Goal: Navigation & Orientation: Find specific page/section

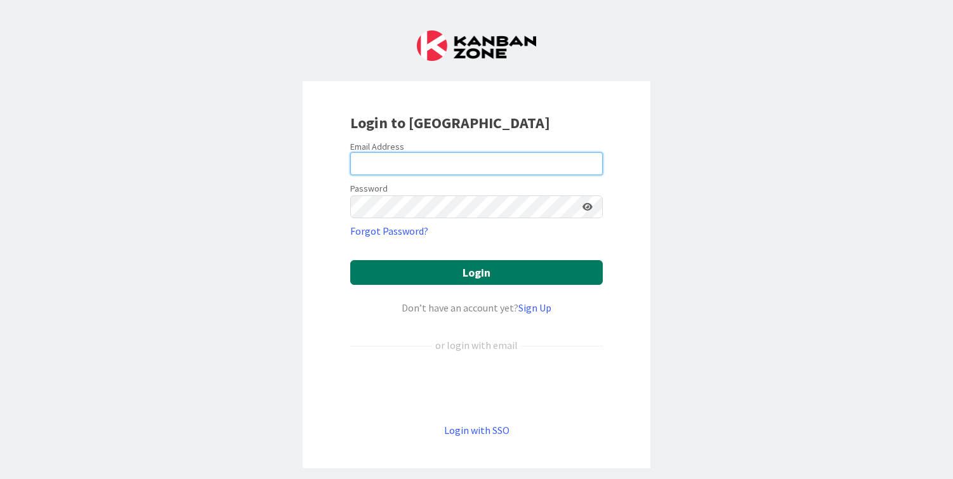
type input "[PERSON_NAME][EMAIL_ADDRESS][DOMAIN_NAME]"
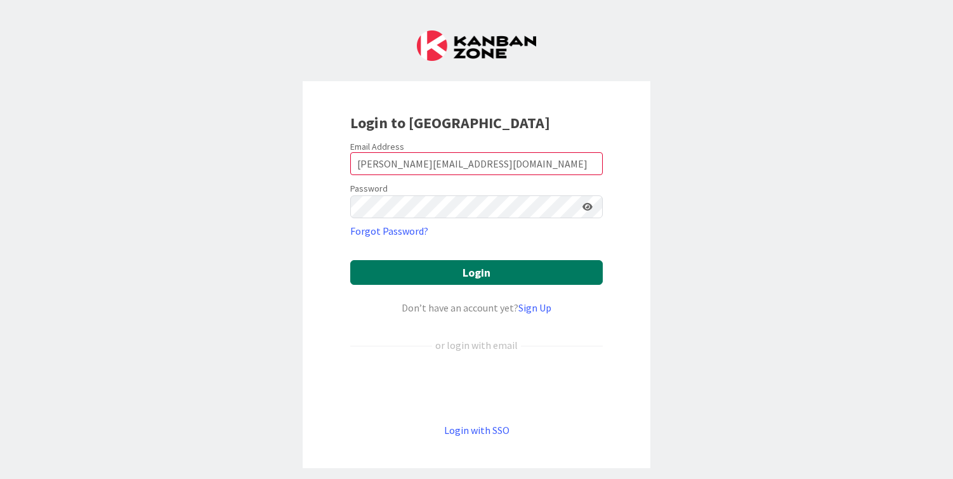
click at [428, 276] on button "Login" at bounding box center [476, 272] width 252 height 25
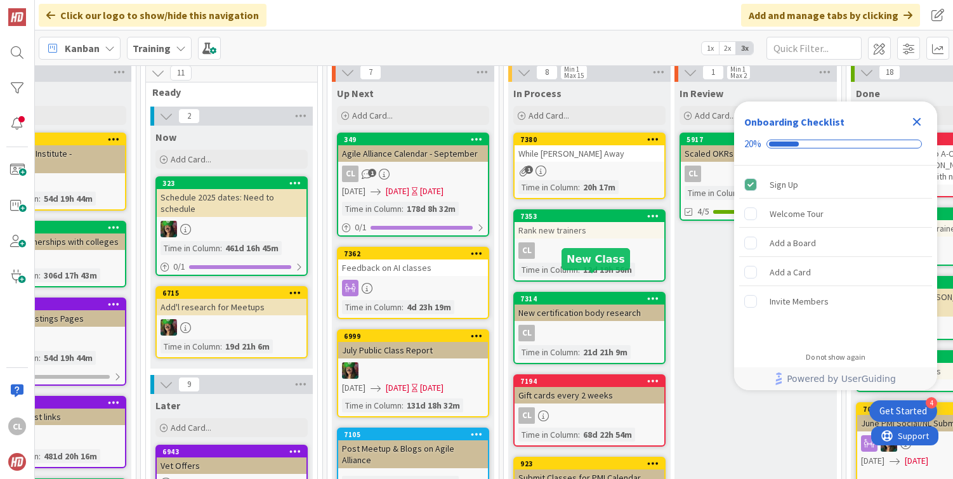
scroll to position [20, 418]
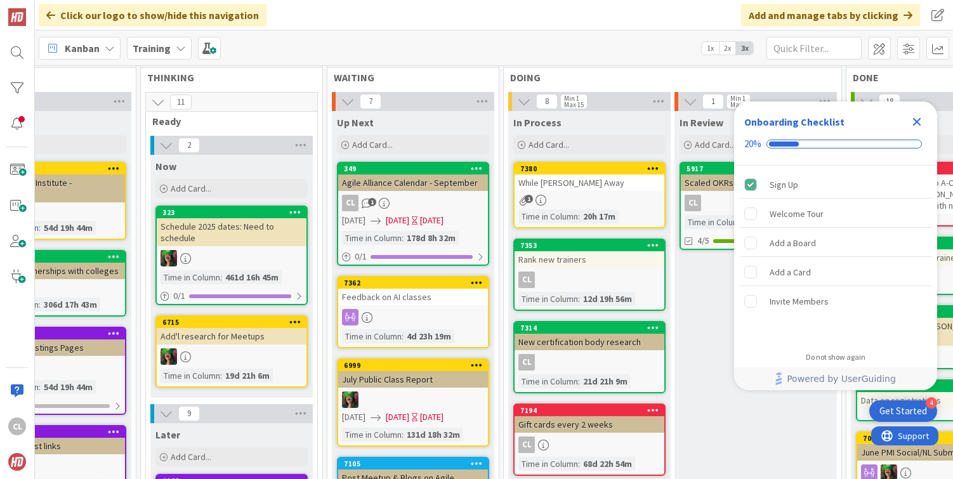
click at [597, 180] on div "While [PERSON_NAME] Away" at bounding box center [589, 182] width 150 height 16
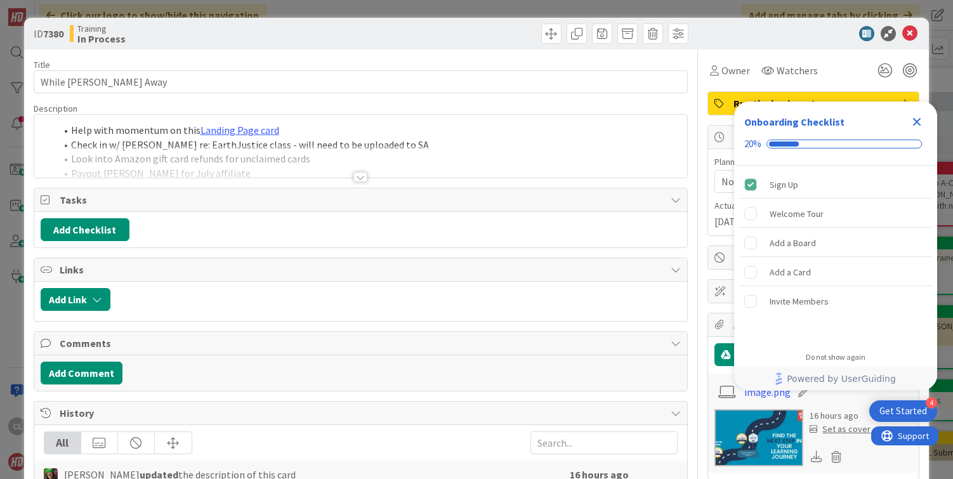
click at [385, 169] on div at bounding box center [360, 161] width 653 height 32
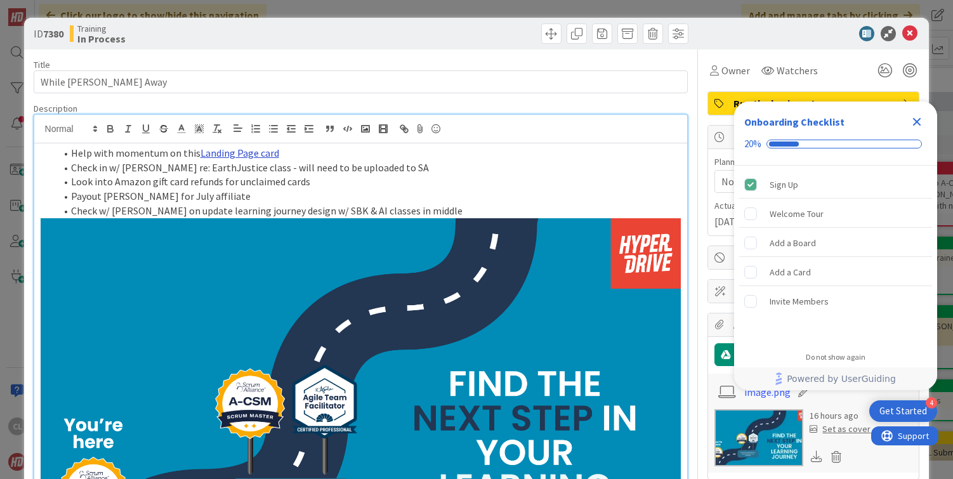
click at [259, 150] on link "Landing Page card" at bounding box center [239, 153] width 79 height 13
click at [231, 184] on link "[URL][DOMAIN_NAME]" at bounding box center [203, 177] width 87 height 16
click at [122, 205] on li "Check w/ [PERSON_NAME] on update learning journey design w/ SBK & AI classes in…" at bounding box center [368, 211] width 625 height 15
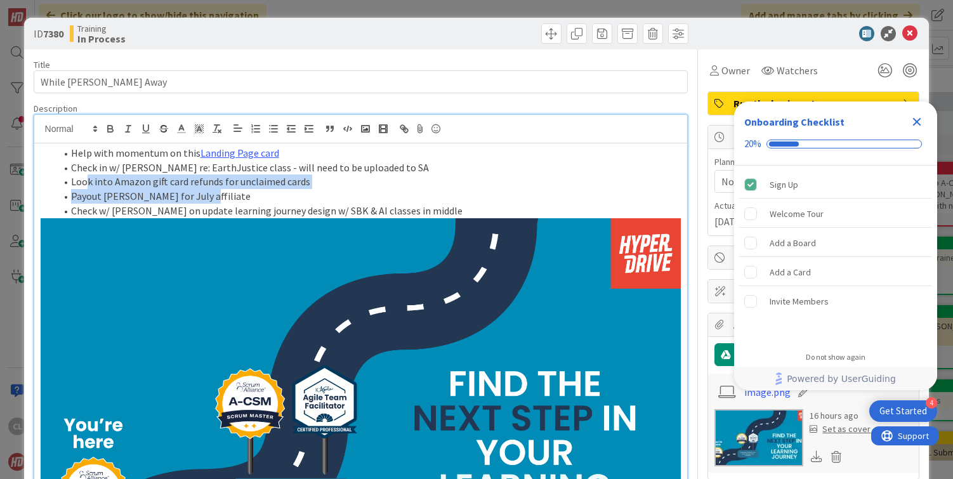
drag, startPoint x: 281, startPoint y: 193, endPoint x: 84, endPoint y: 185, distance: 196.8
click at [84, 185] on ol "Help with momentum on this Landing Page card Check in w/ [PERSON_NAME] re: Eart…" at bounding box center [361, 182] width 641 height 72
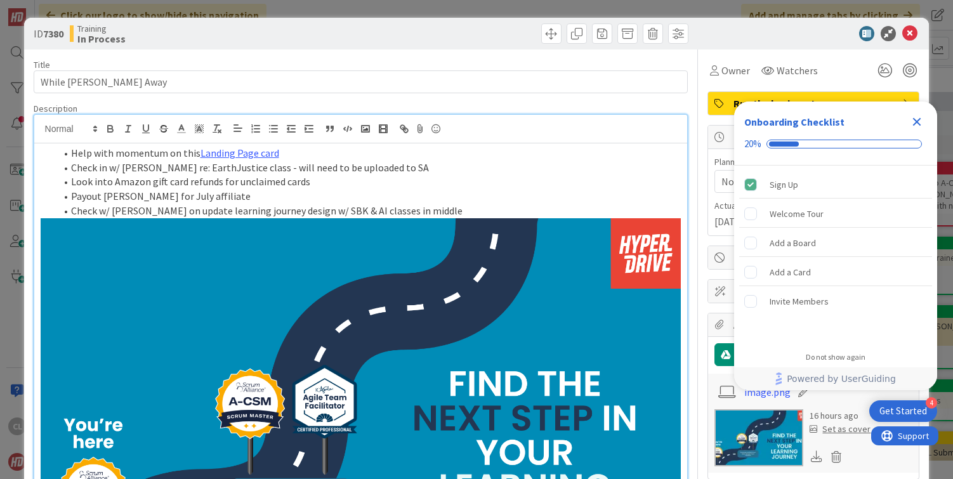
click at [148, 194] on li "Payout [PERSON_NAME] for July affiliate" at bounding box center [368, 196] width 625 height 15
click at [189, 195] on li "Payout [PERSON_NAME] for July affiliate" at bounding box center [368, 196] width 625 height 15
click at [239, 149] on link "Landing Page card" at bounding box center [239, 153] width 79 height 13
click at [236, 176] on link "[URL][DOMAIN_NAME]" at bounding box center [203, 177] width 87 height 16
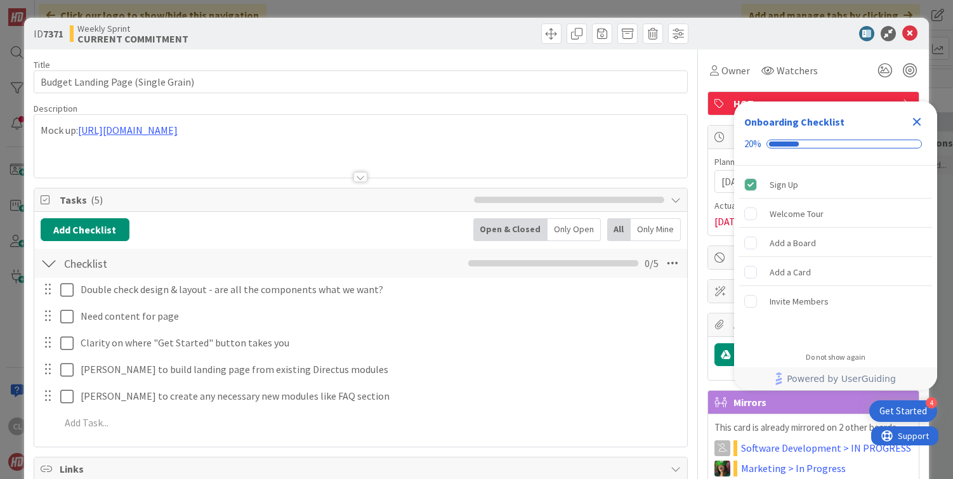
click at [266, 18] on div "ID 7371 Weekly Sprint CURRENT COMMITMENT" at bounding box center [476, 34] width 905 height 32
click at [271, 3] on div "ID 7371 Weekly Sprint CURRENT COMMITMENT Title 34 / 128 Budget Landing Page (Si…" at bounding box center [476, 239] width 953 height 479
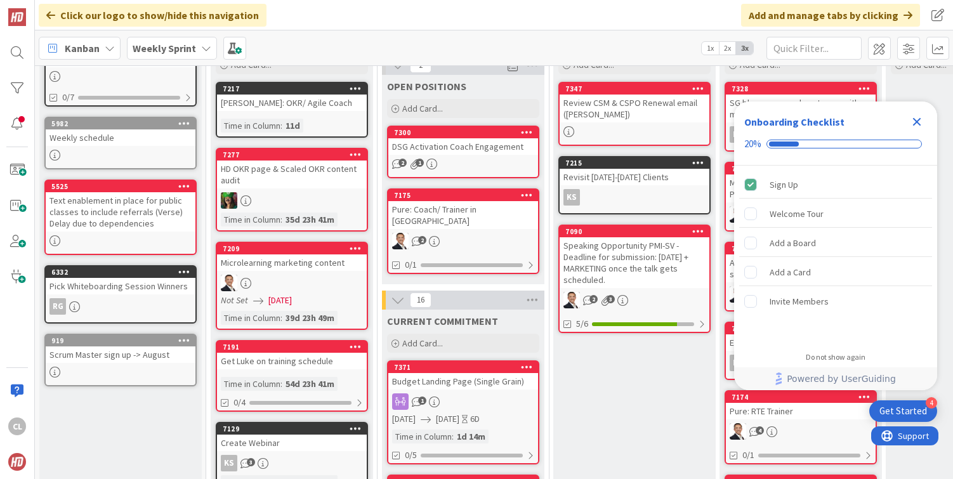
scroll to position [99, 0]
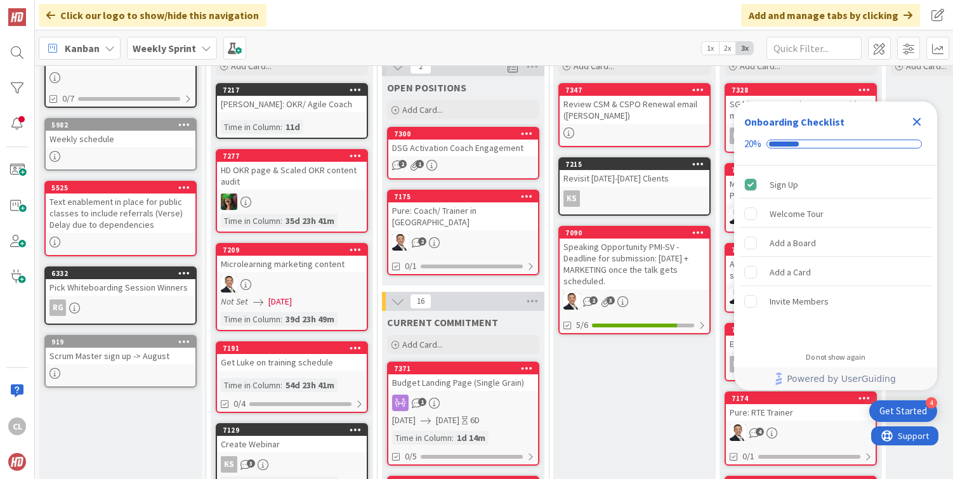
click at [485, 394] on div "1" at bounding box center [463, 402] width 150 height 16
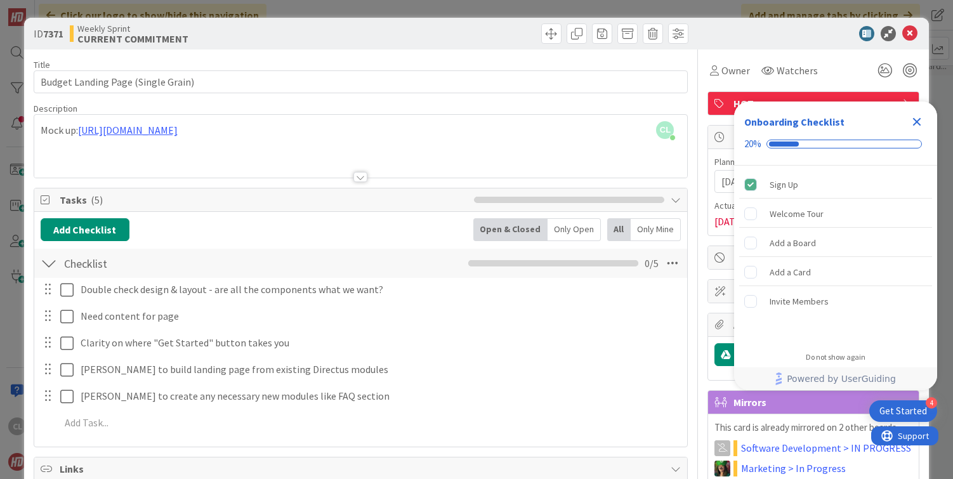
click at [337, 149] on div at bounding box center [360, 161] width 653 height 32
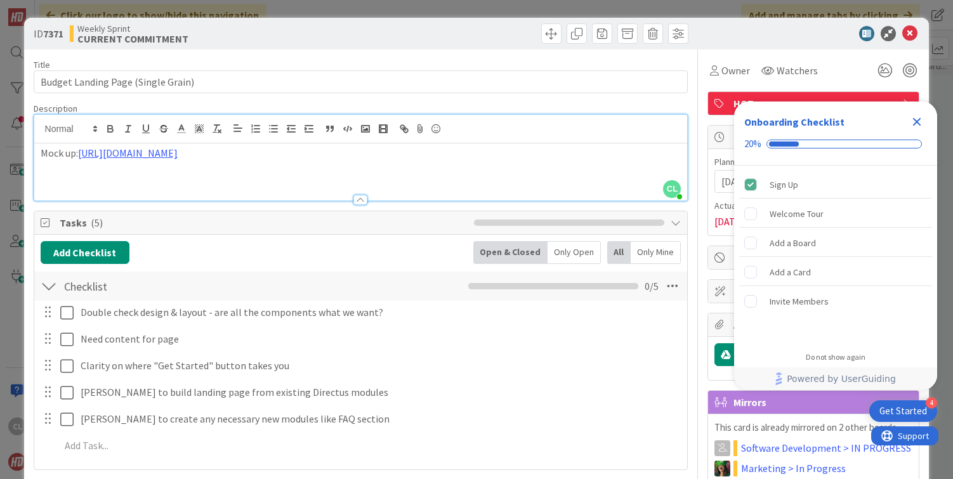
click at [397, 155] on p "Mock up: https://v0.app/chat/hyperdrive-agile-landing-page-u7dr17cX9pf" at bounding box center [361, 153] width 641 height 15
click at [915, 122] on icon "Close Checklist" at bounding box center [917, 122] width 8 height 8
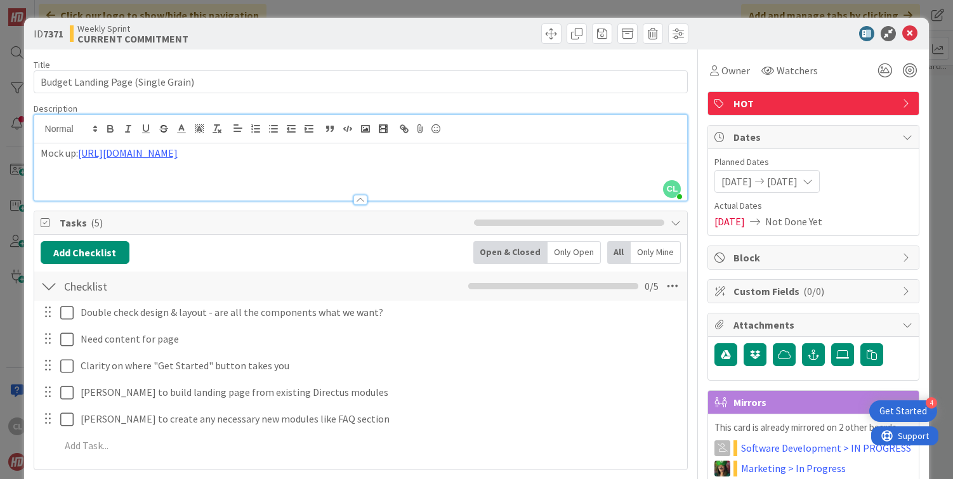
click at [178, 153] on link "https://v0.app/chat/hyperdrive-agile-landing-page-u7dr17cX9pf" at bounding box center [128, 153] width 100 height 13
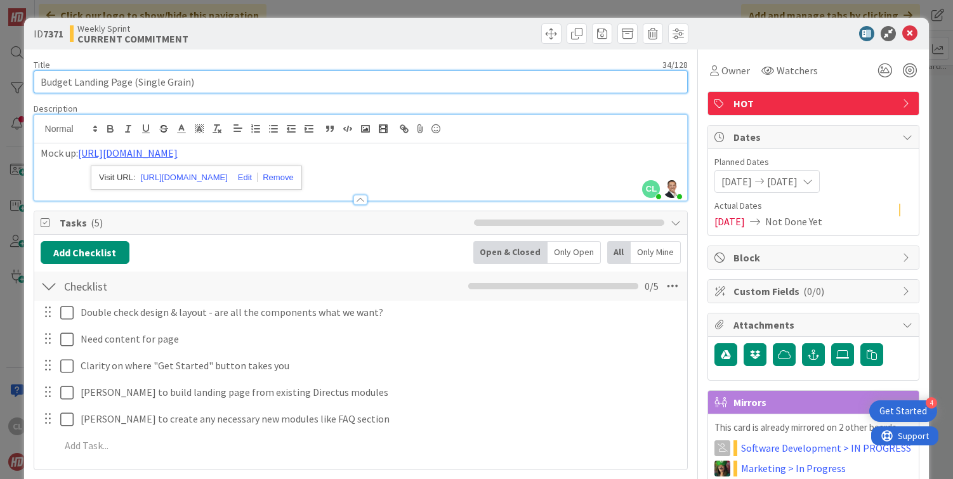
click at [326, 70] on input "Budget Landing Page (Single Grain)" at bounding box center [361, 81] width 655 height 23
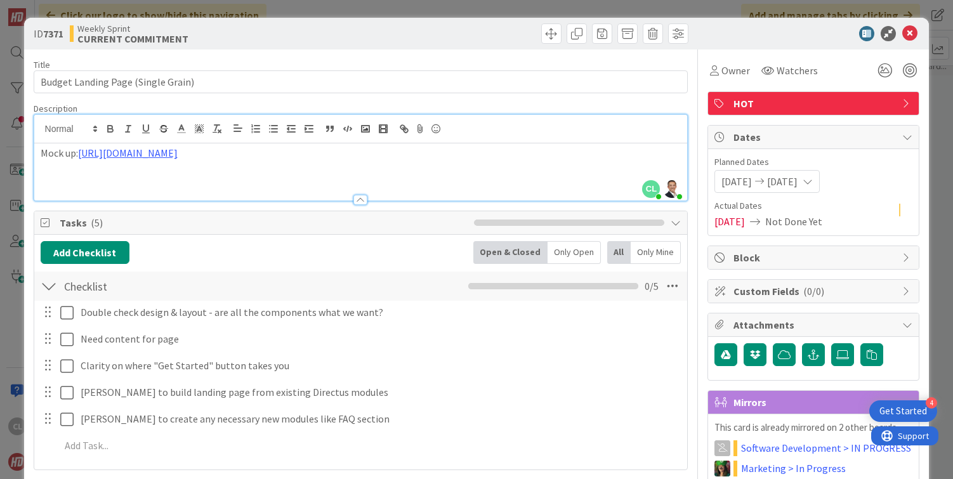
click at [178, 157] on link "https://v0.app/chat/hyperdrive-agile-landing-page-u7dr17cX9pf" at bounding box center [128, 153] width 100 height 13
click at [228, 175] on link "https://v0.app/chat/hyperdrive-agile-landing-page-u7dr17cX9pf" at bounding box center [184, 177] width 87 height 16
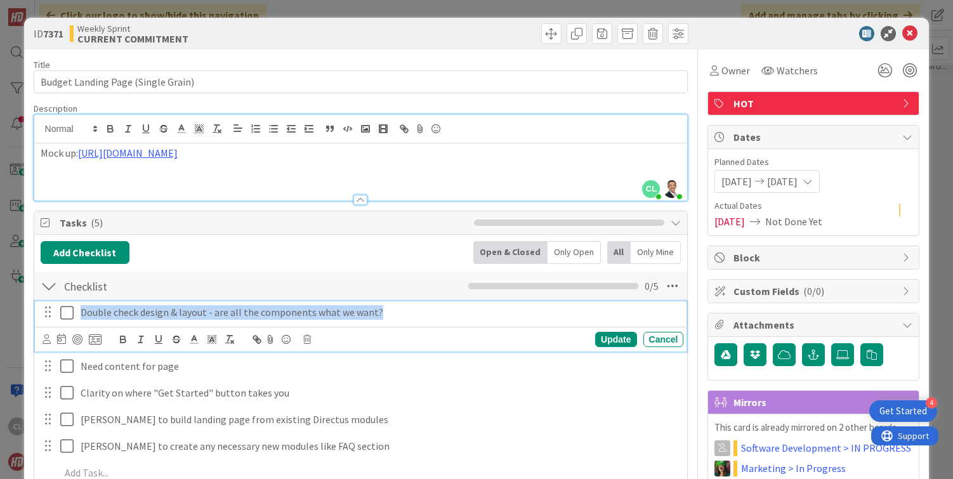
drag, startPoint x: 388, startPoint y: 316, endPoint x: 84, endPoint y: 317, distance: 304.4
click at [83, 316] on p "Double check design & layout - are all the components what we want?" at bounding box center [380, 312] width 598 height 15
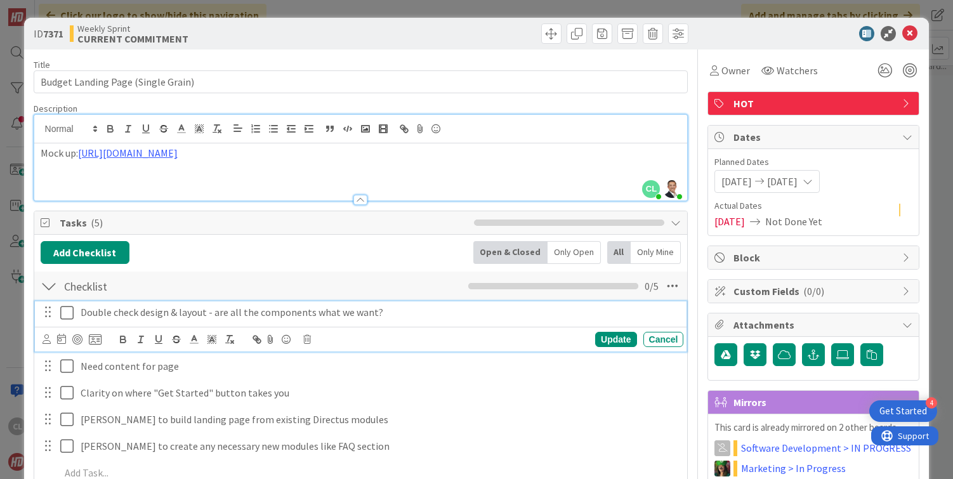
click at [303, 183] on div "Mock up: https://v0.app/chat/hyperdrive-agile-landing-page-u7dr17cX9pf" at bounding box center [360, 171] width 653 height 57
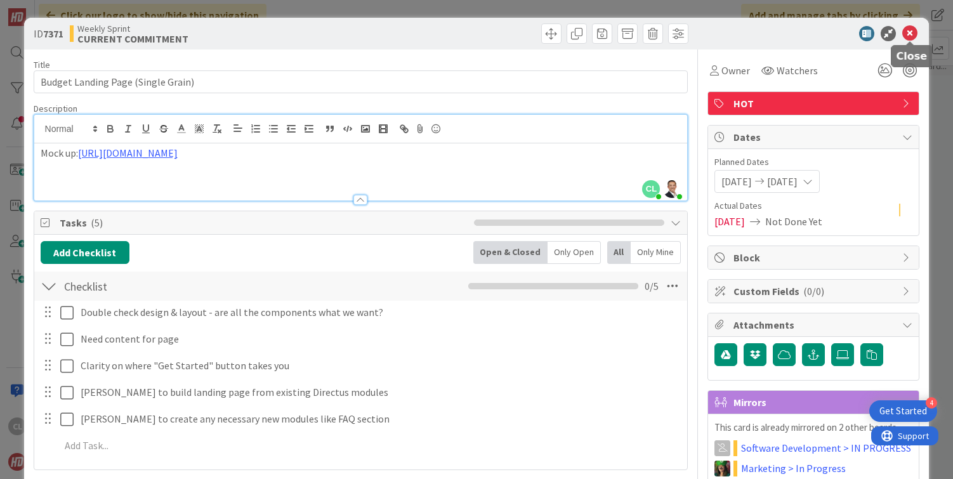
click at [915, 33] on icon at bounding box center [909, 33] width 15 height 15
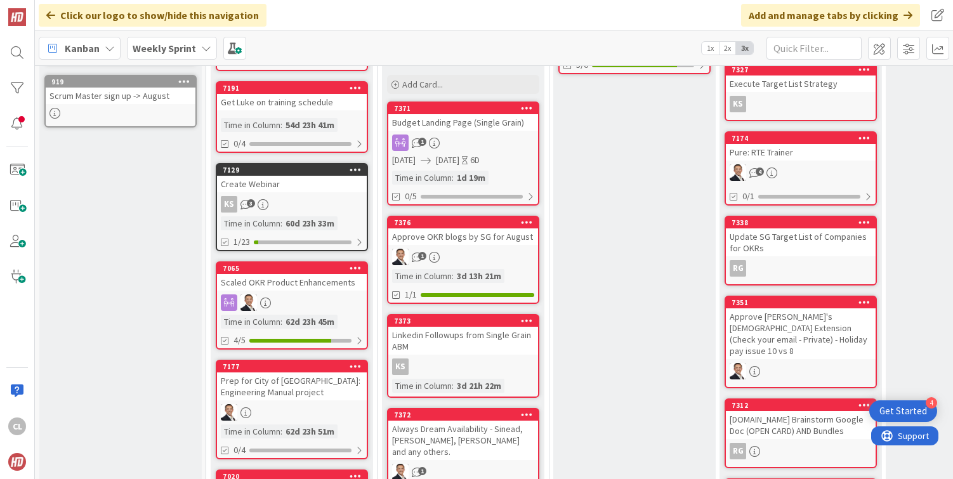
click at [456, 235] on link "7376 Approve OKR blogs by SG for August 1 Time in Column : 3d 13h 21m 1/1" at bounding box center [463, 260] width 152 height 88
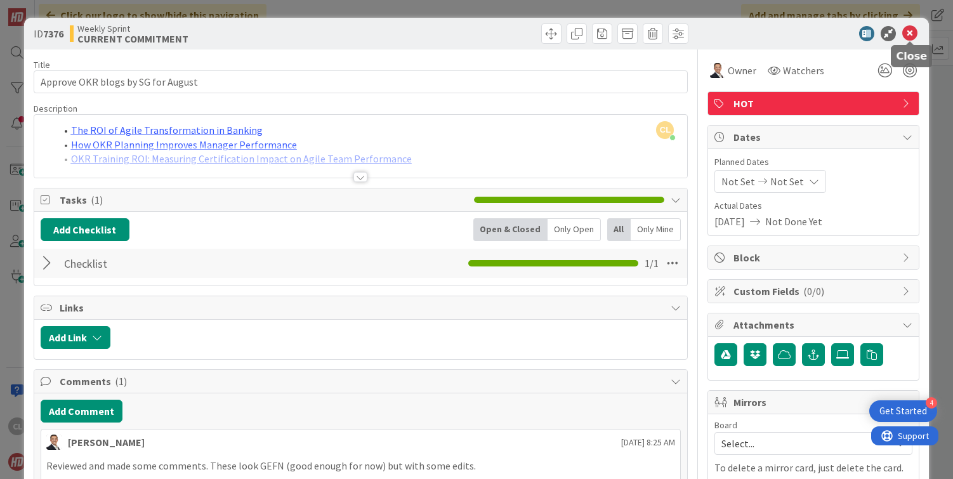
click at [910, 32] on icon at bounding box center [909, 33] width 15 height 15
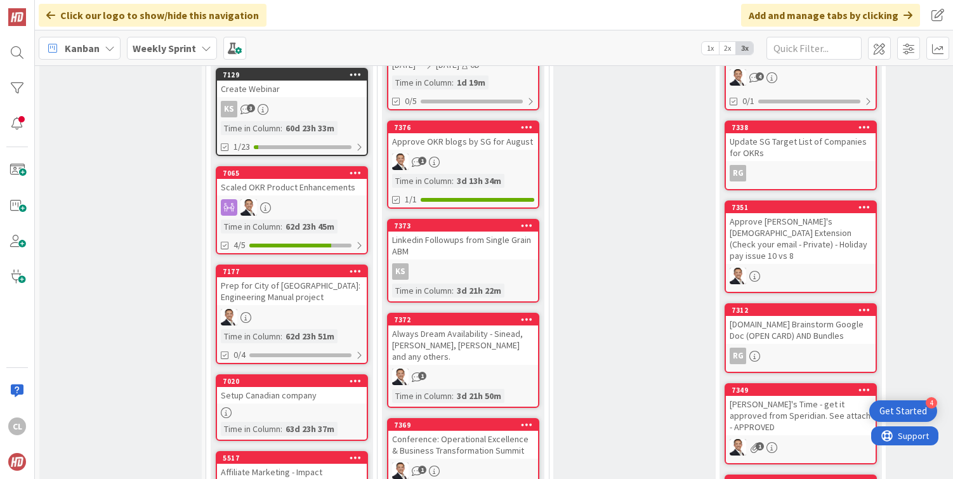
scroll to position [459, 0]
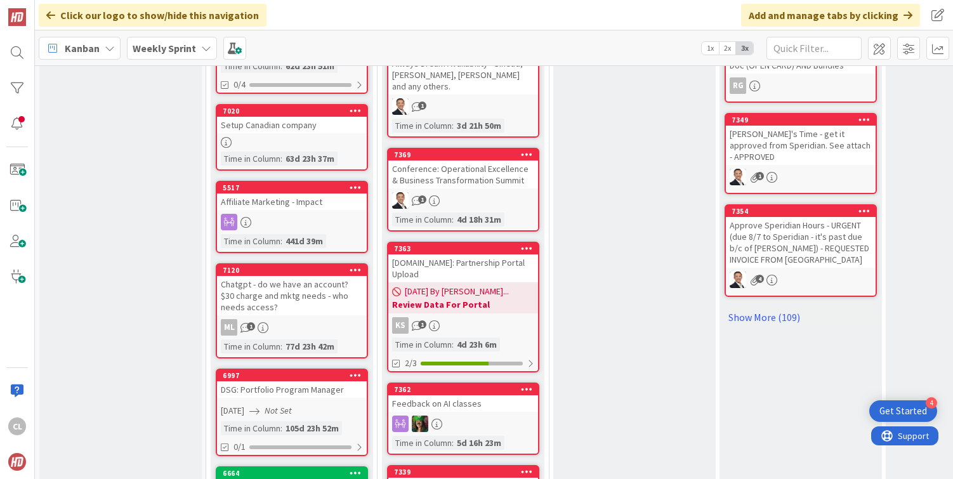
scroll to position [727, 0]
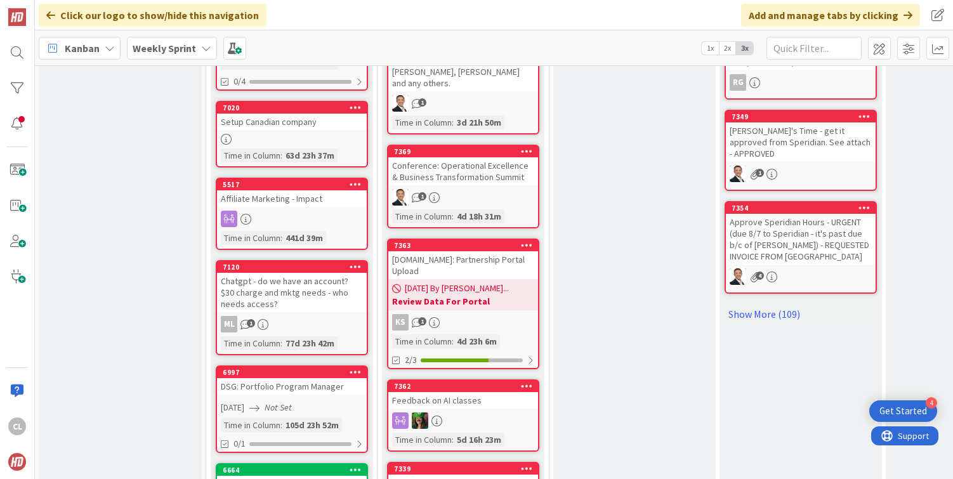
click at [570, 257] on div "VERIFY Add Card... 7347 Review CSM & CSPO Renewal email (Stacey) 7215 Revisit 2…" at bounding box center [634, 457] width 162 height 2106
click at [463, 251] on div "Profit.co: Partnership Portal Upload" at bounding box center [463, 265] width 150 height 28
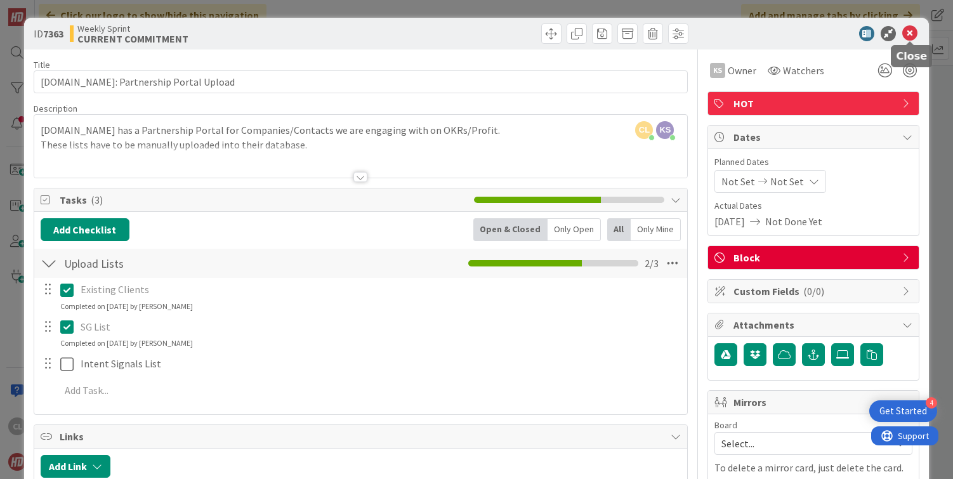
click at [915, 27] on icon at bounding box center [909, 33] width 15 height 15
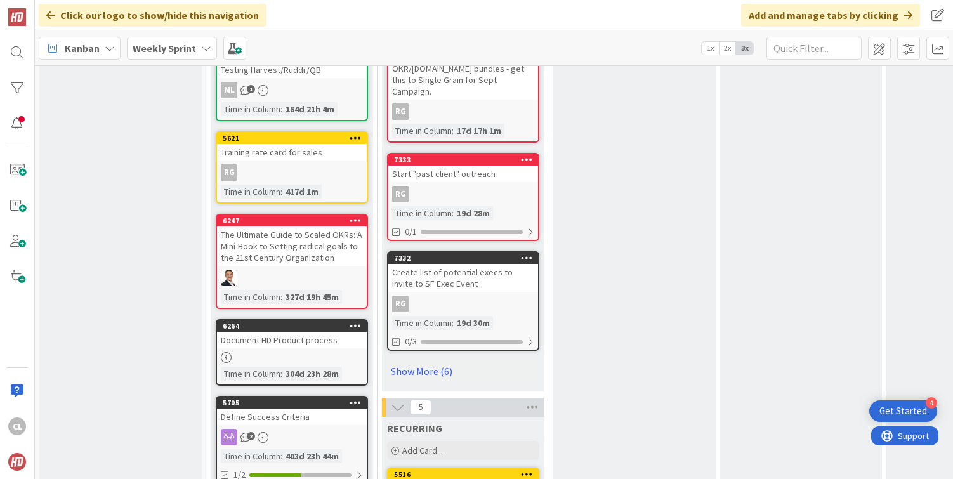
scroll to position [1152, 0]
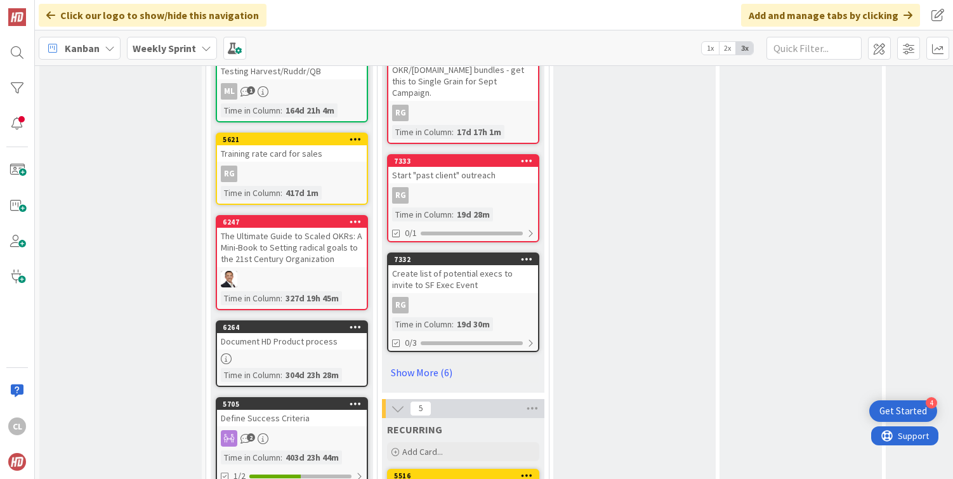
click at [424, 362] on link "Show More (6)" at bounding box center [463, 372] width 152 height 20
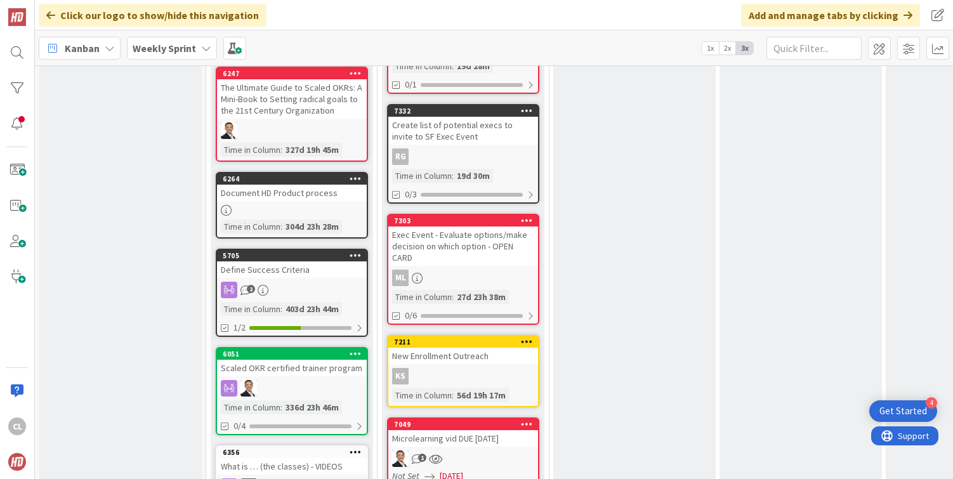
scroll to position [1301, 0]
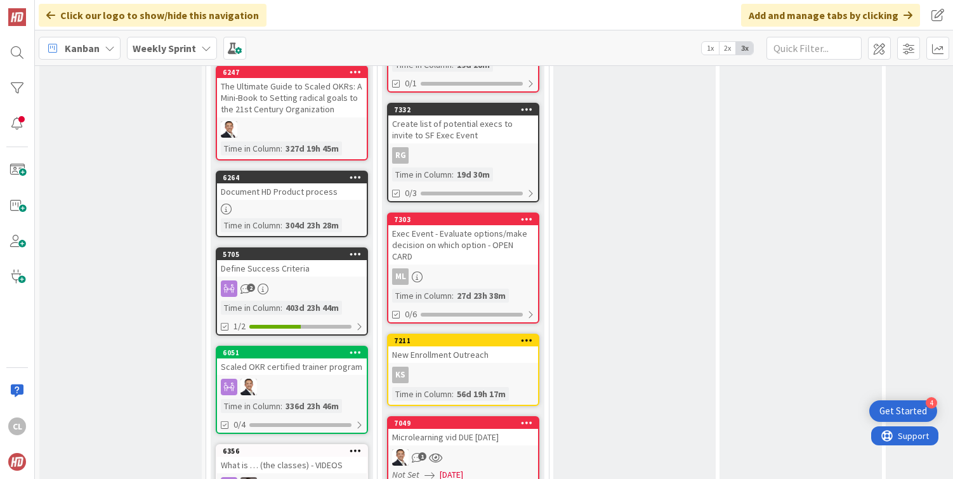
click at [479, 225] on div "Exec Event - Evaluate options/make decision on which option - OPEN CARD" at bounding box center [463, 244] width 150 height 39
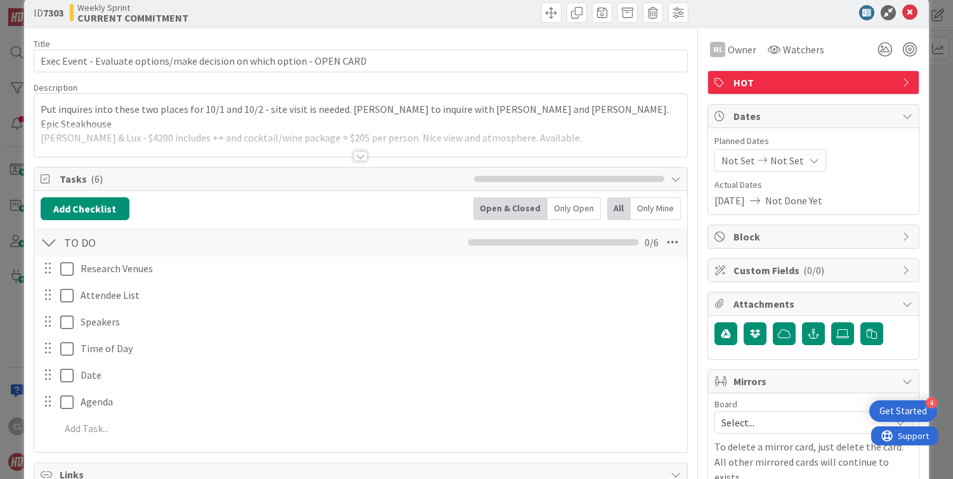
scroll to position [15, 0]
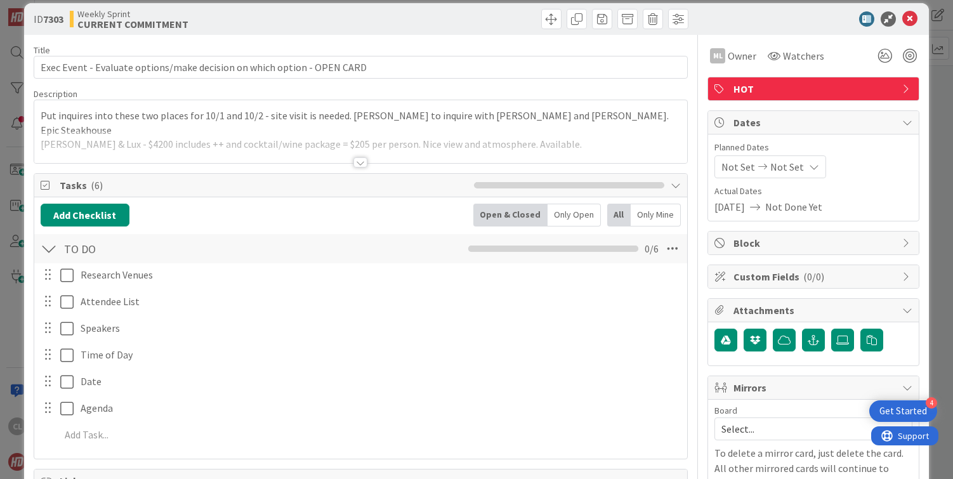
click at [367, 147] on div at bounding box center [360, 147] width 653 height 32
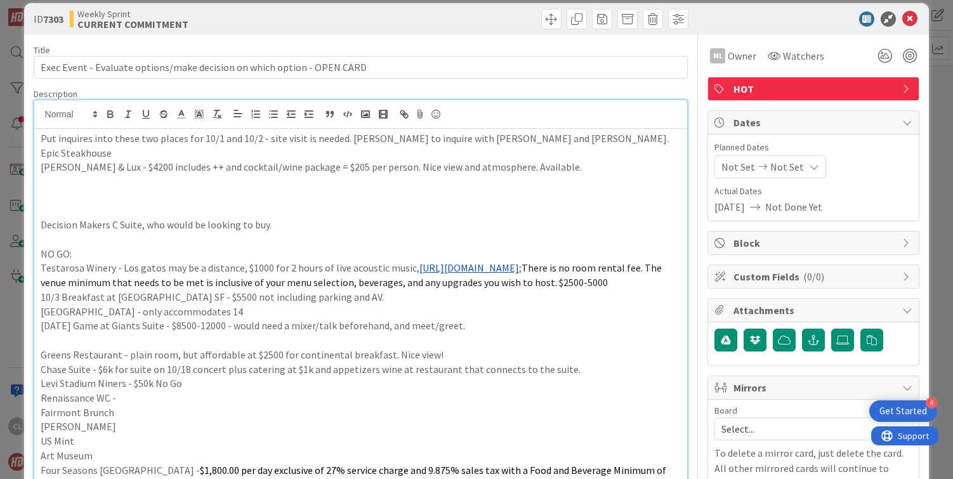
scroll to position [0, 0]
click at [910, 17] on icon at bounding box center [909, 18] width 15 height 15
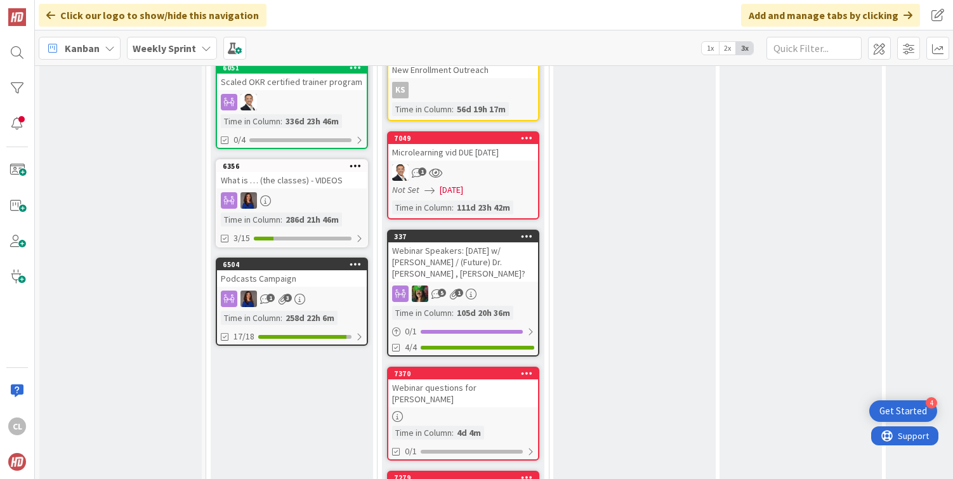
scroll to position [1537, 0]
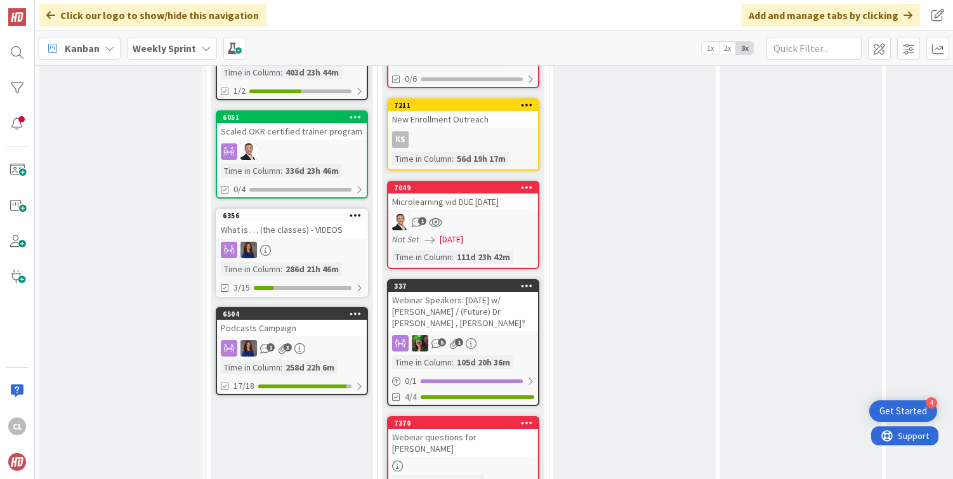
click at [499, 233] on div "Not Set 07/31/2025" at bounding box center [465, 239] width 146 height 13
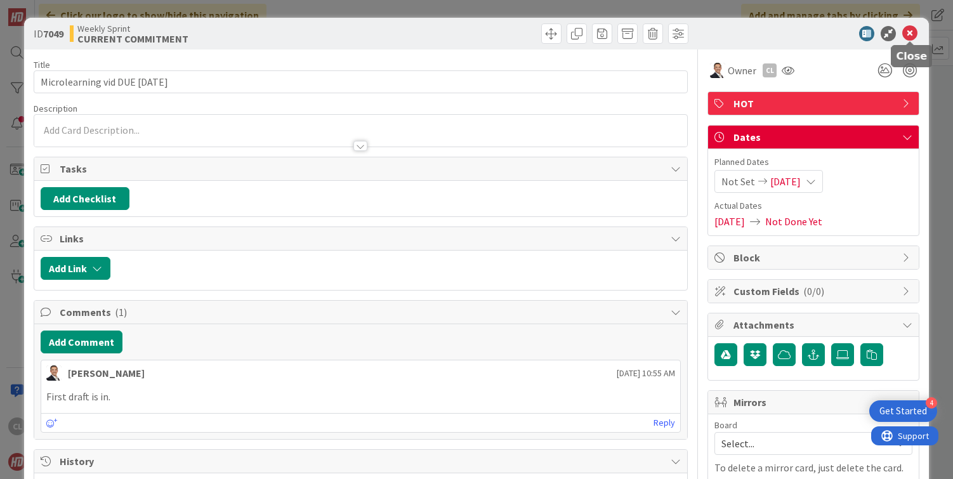
click at [913, 30] on icon at bounding box center [909, 33] width 15 height 15
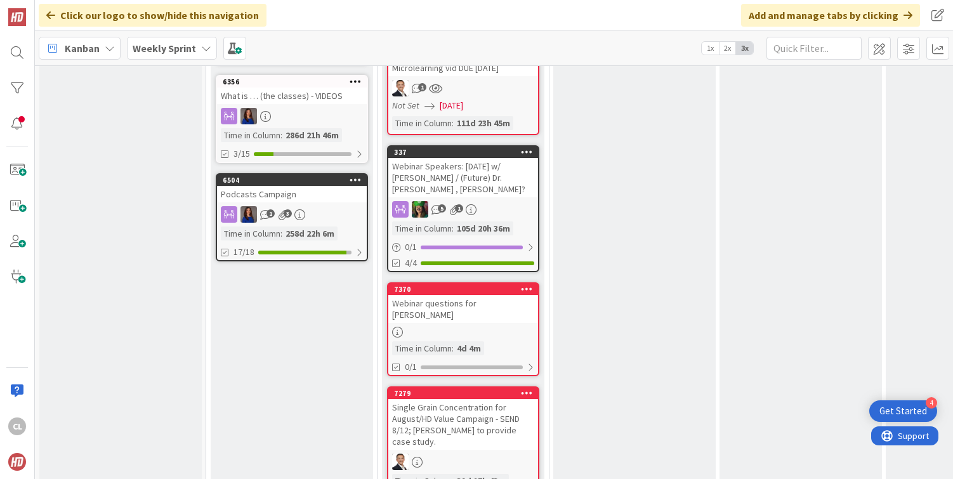
scroll to position [1683, 0]
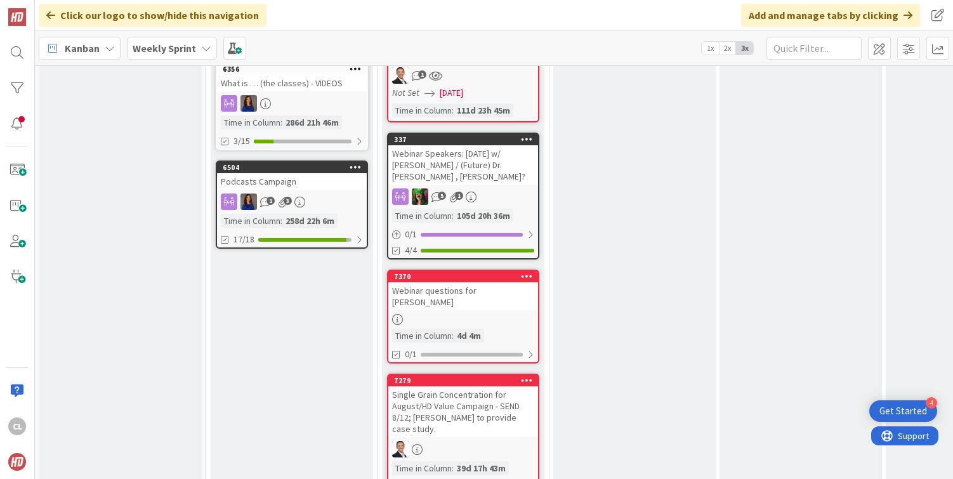
click at [471, 282] on div "Webinar questions for David" at bounding box center [463, 296] width 150 height 28
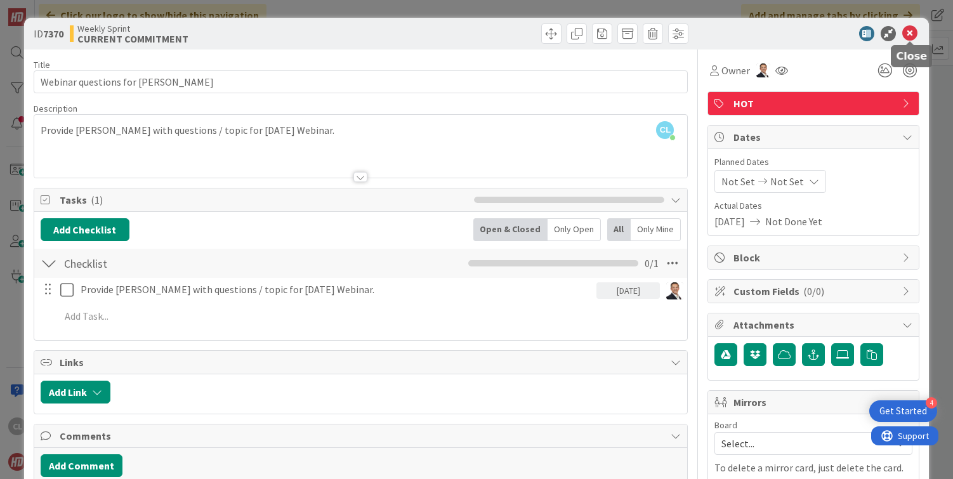
click at [912, 35] on icon at bounding box center [909, 33] width 15 height 15
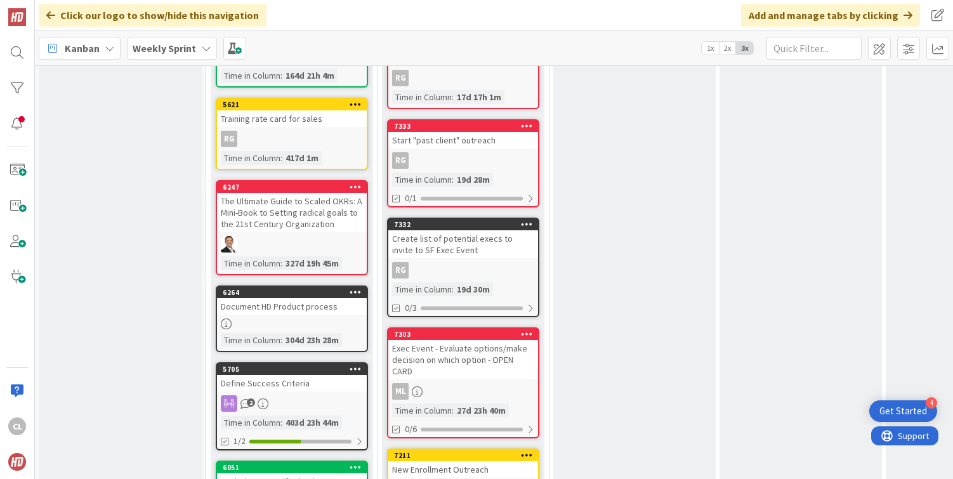
scroll to position [524, 0]
